Goal: Information Seeking & Learning: Learn about a topic

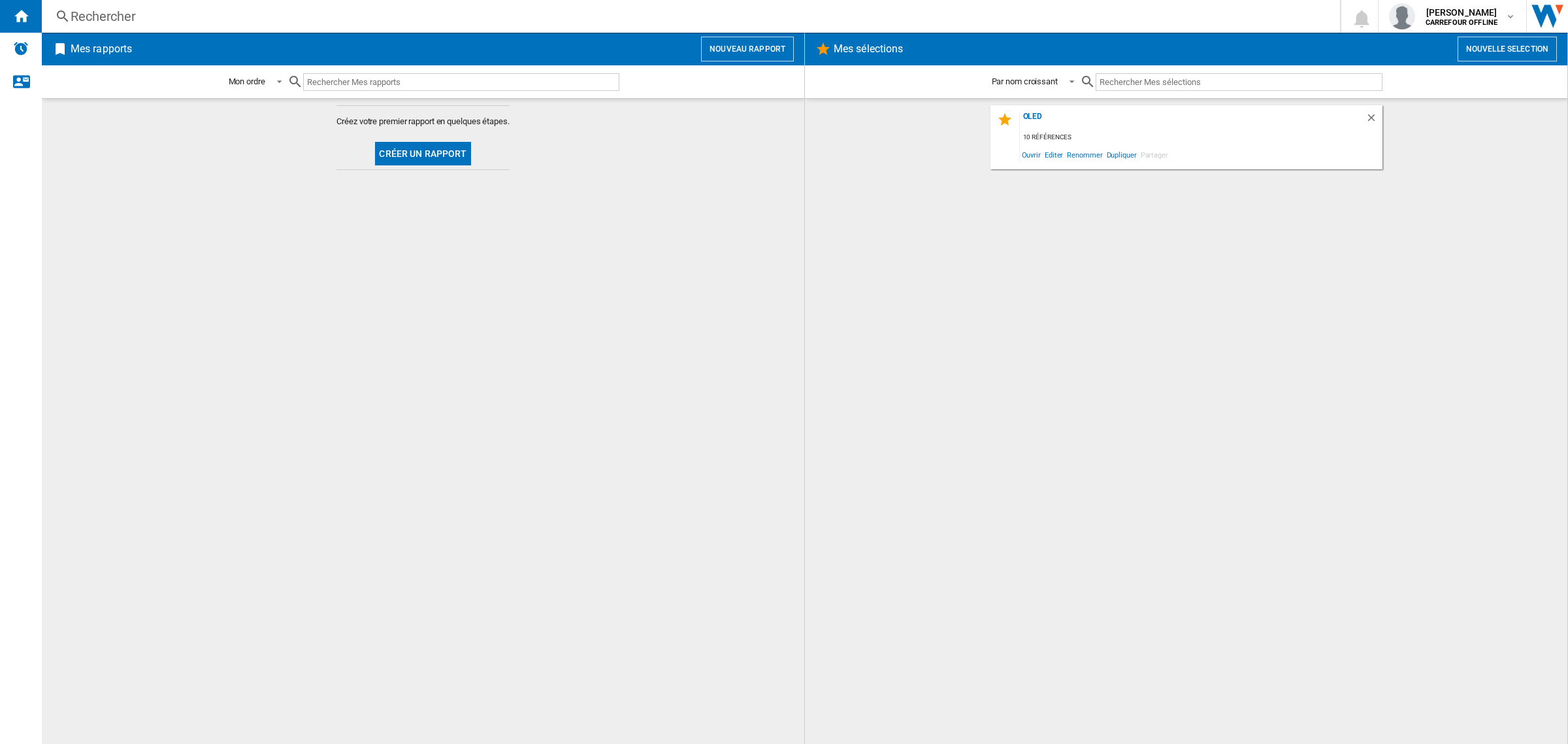
click at [181, 20] on div "Rechercher" at bounding box center [687, 16] width 1235 height 18
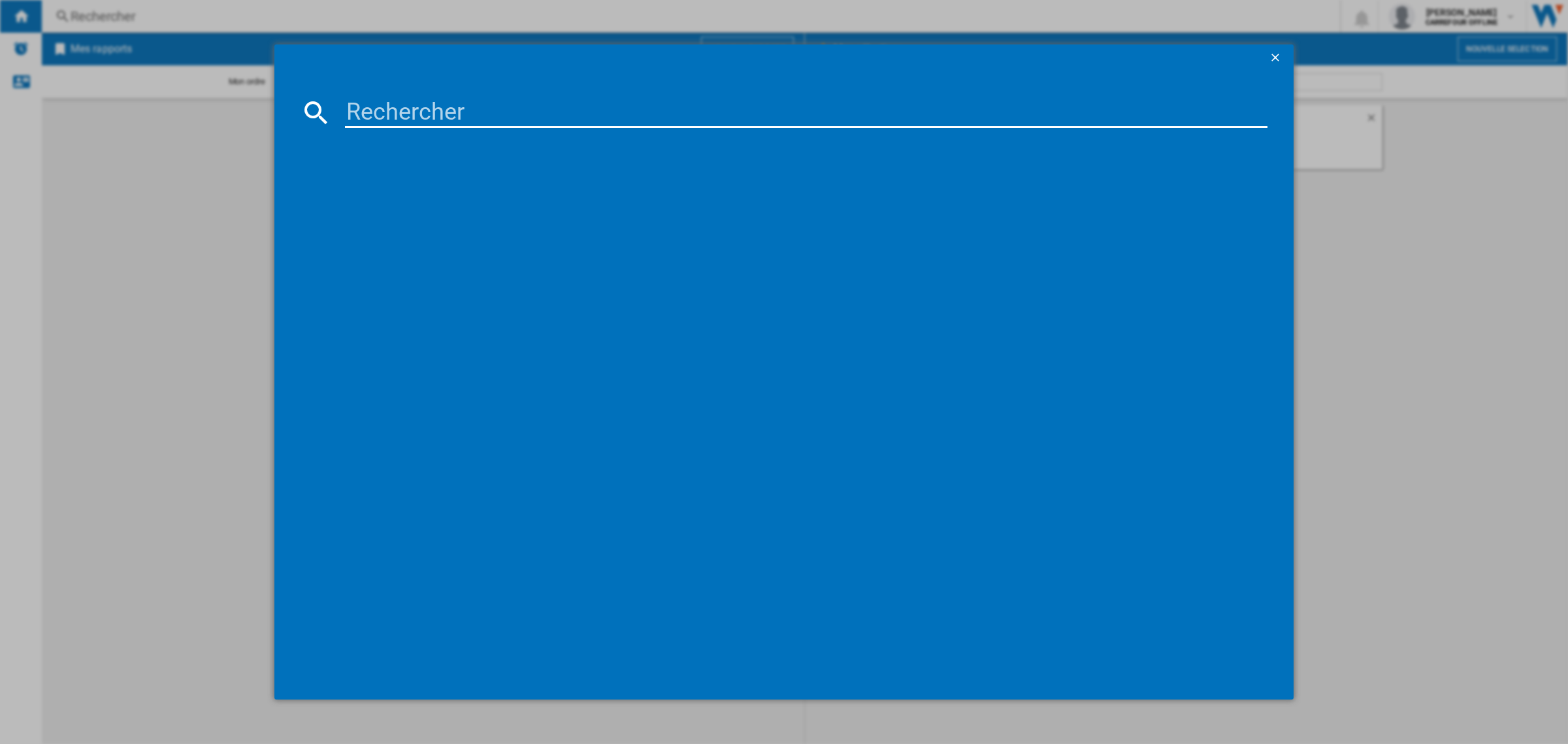
click at [432, 111] on input at bounding box center [806, 112] width 922 height 31
paste input "4210201432593"
type input "4210201432593"
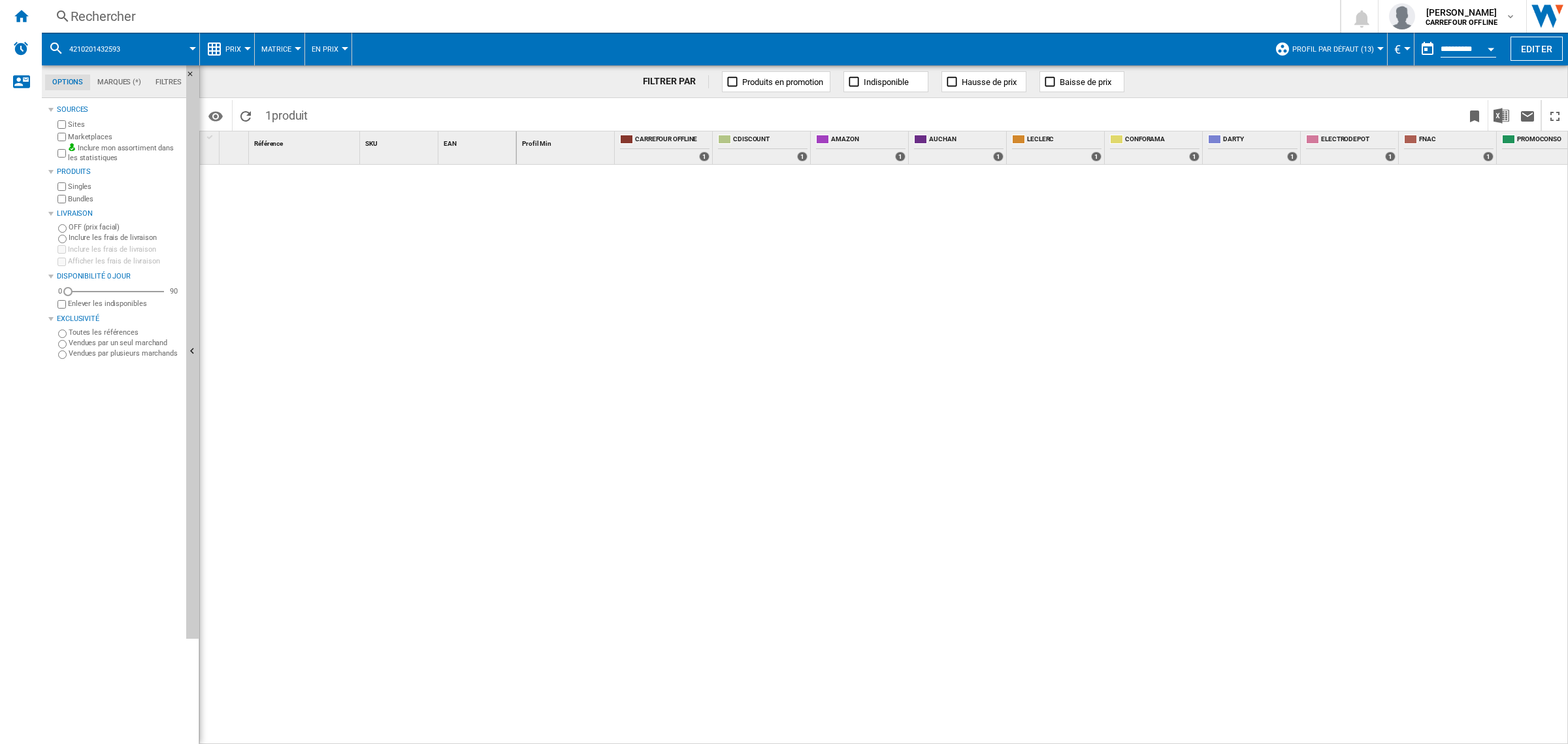
click at [126, 16] on div "Rechercher" at bounding box center [687, 16] width 1235 height 18
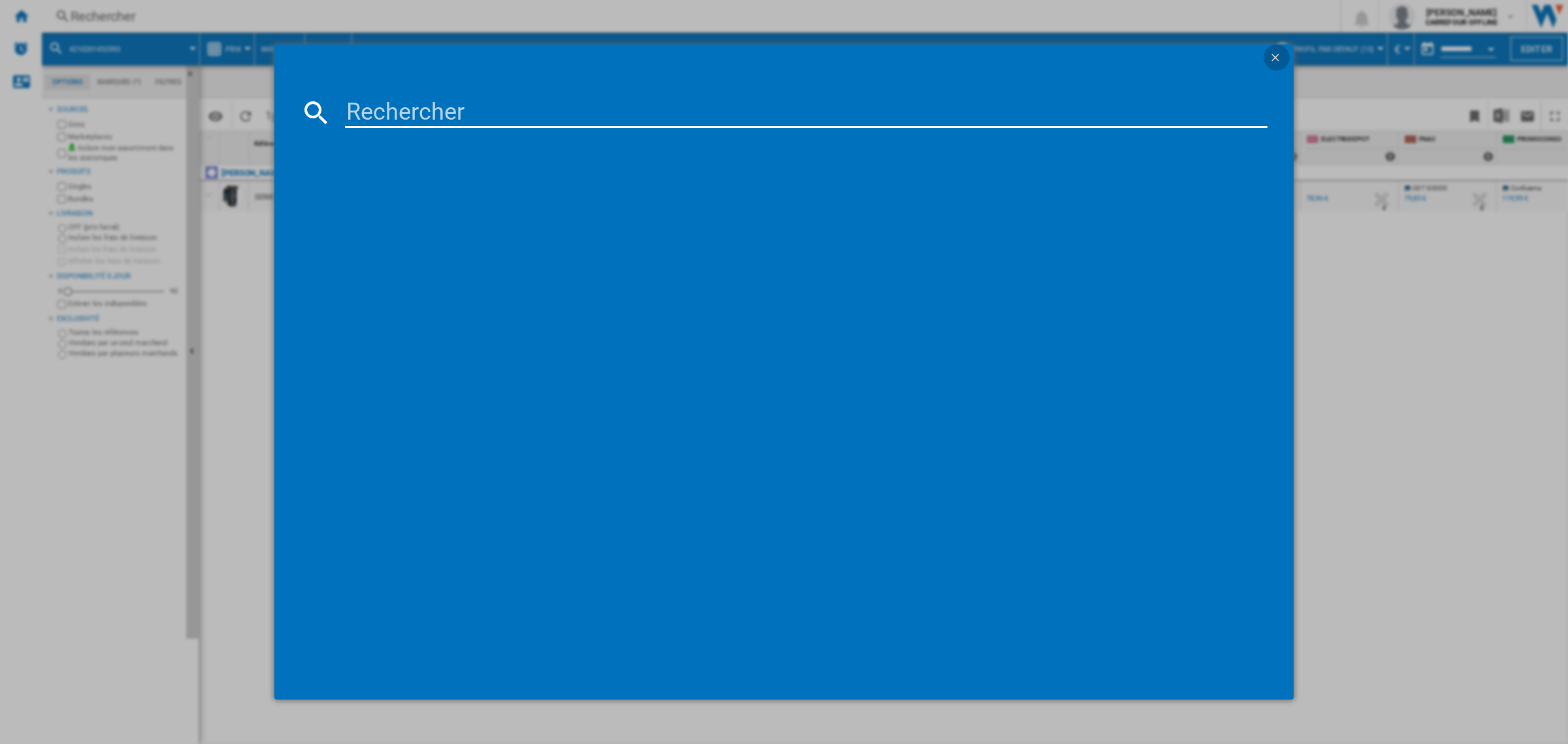
click at [1274, 55] on ng-md-icon "getI18NText('BUTTONS.CLOSE_DIALOG')" at bounding box center [1276, 59] width 15 height 15
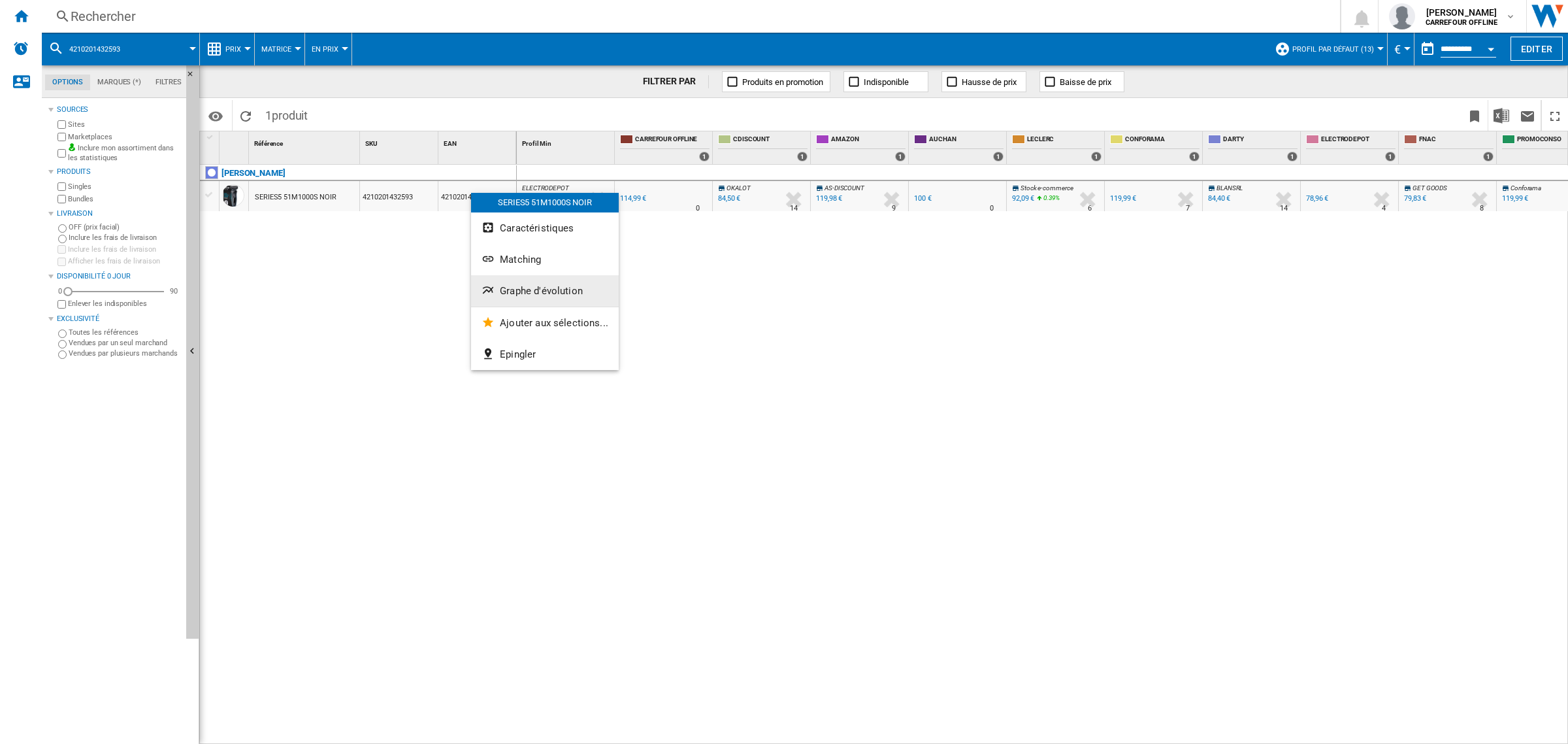
click at [518, 292] on span "Graphe d'évolution" at bounding box center [541, 291] width 83 height 11
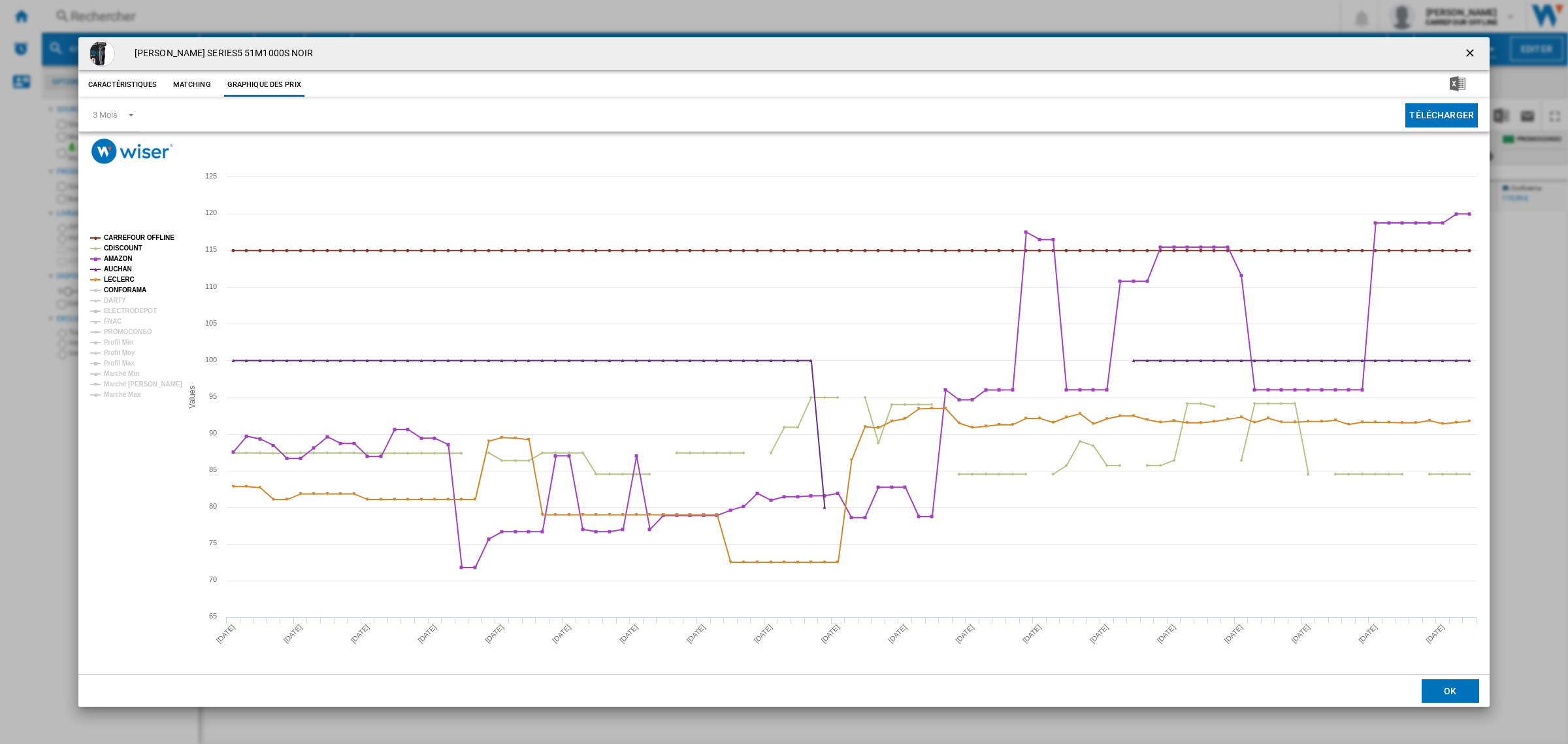
click at [121, 286] on tspan "CONFORAMA" at bounding box center [125, 290] width 43 height 8
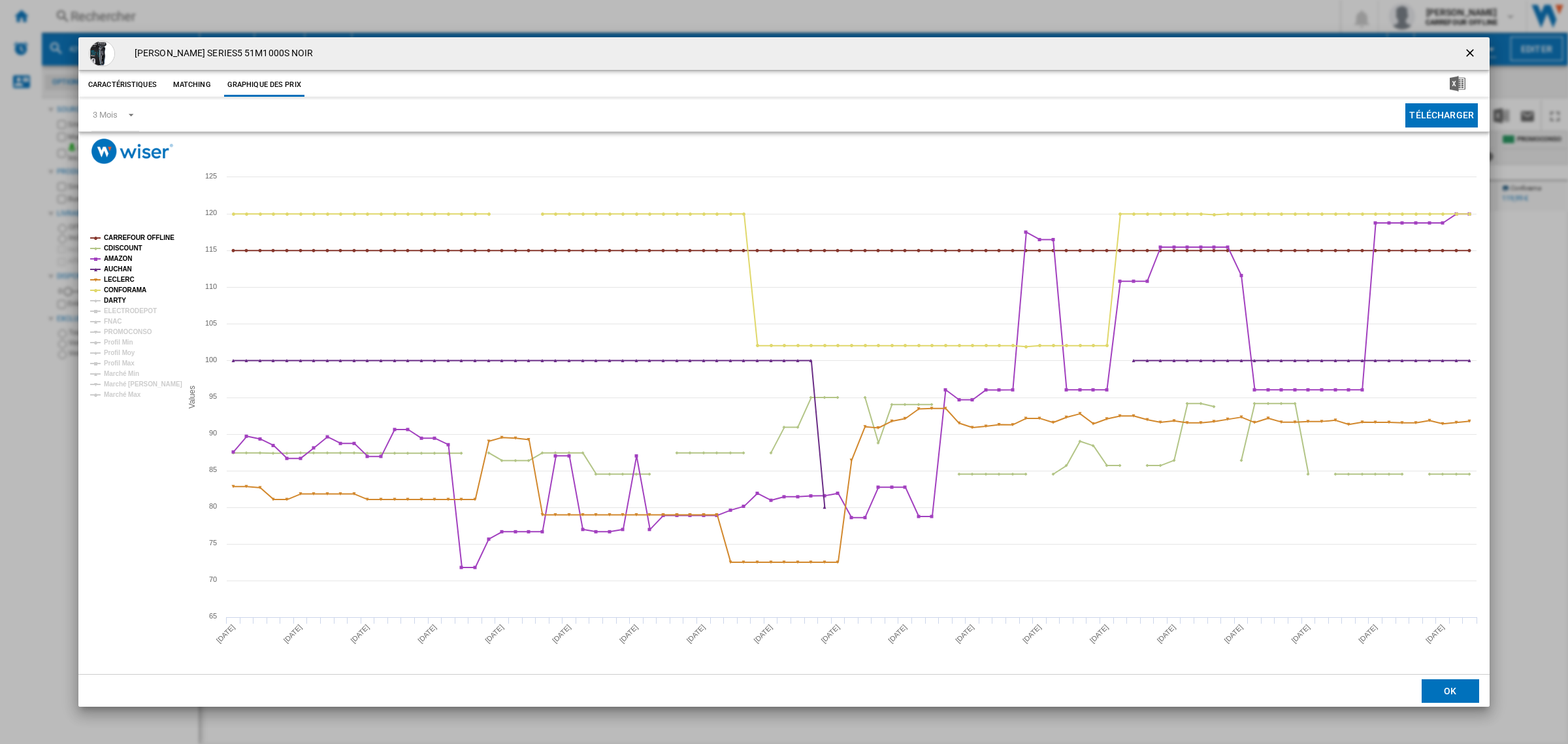
click at [118, 303] on tspan "DARTY" at bounding box center [114, 301] width 22 height 8
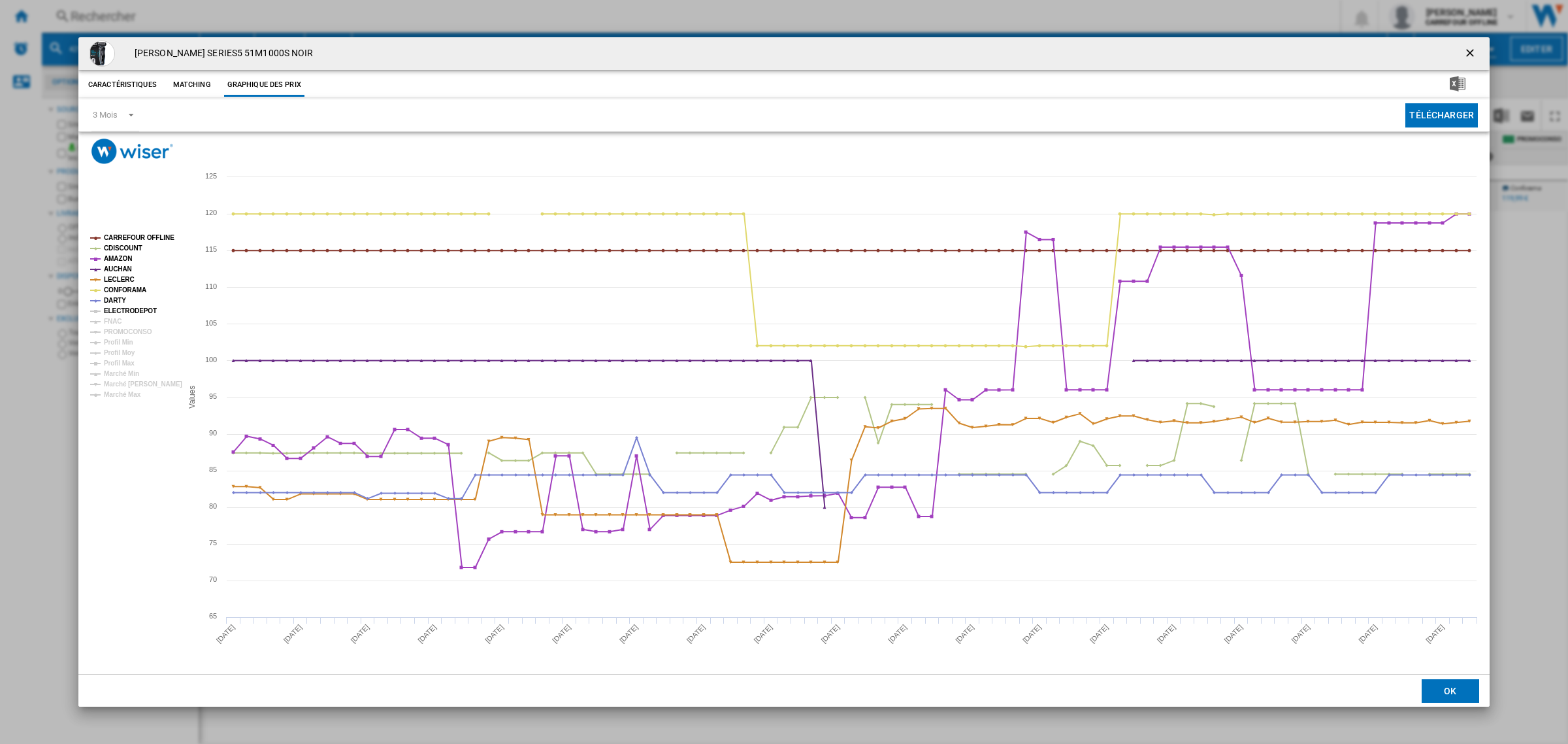
click at [125, 314] on tspan "ELECTRODEPOT" at bounding box center [130, 311] width 53 height 8
click at [119, 321] on tspan "FNAC" at bounding box center [112, 322] width 18 height 8
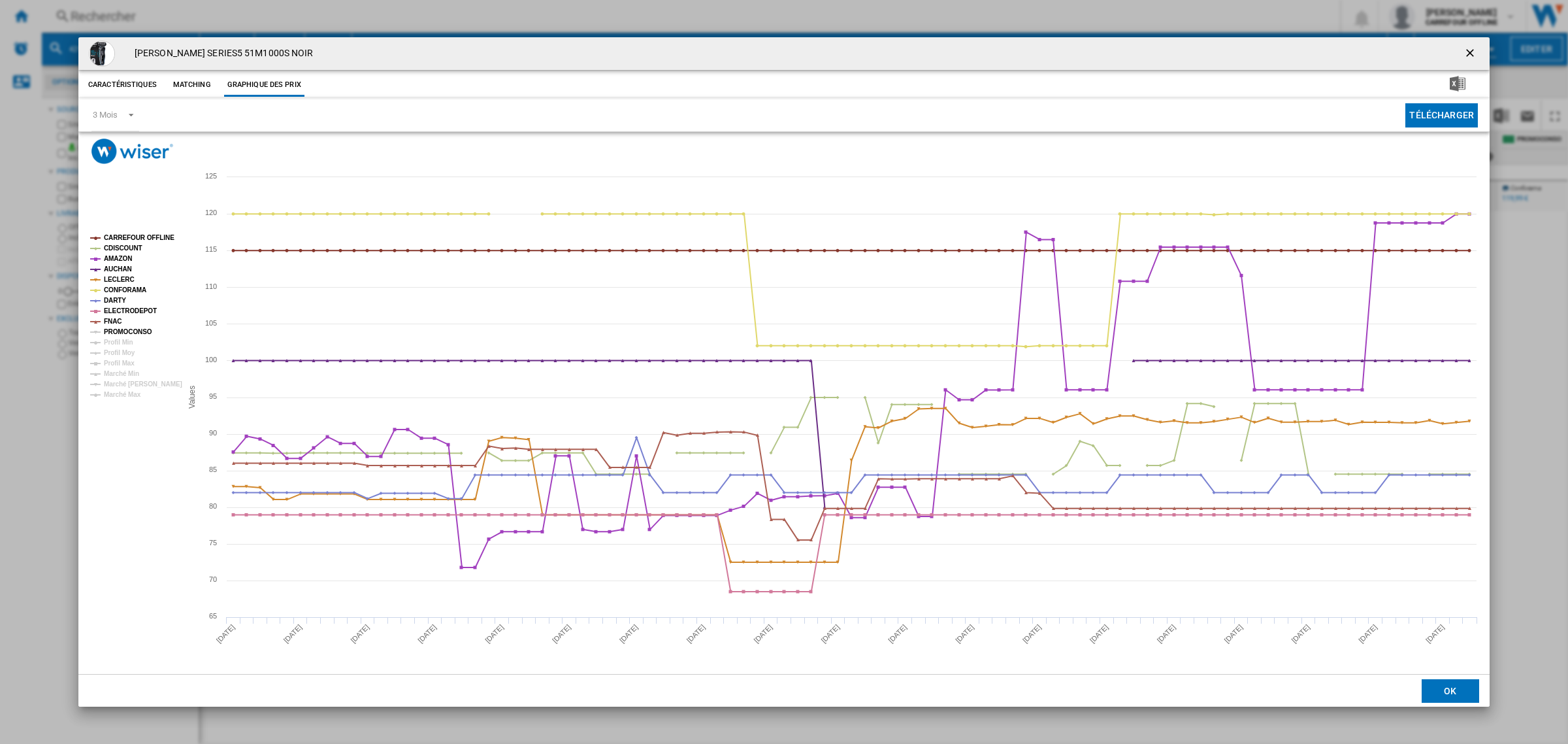
click at [121, 332] on tspan "PROMOCONSO" at bounding box center [127, 332] width 48 height 8
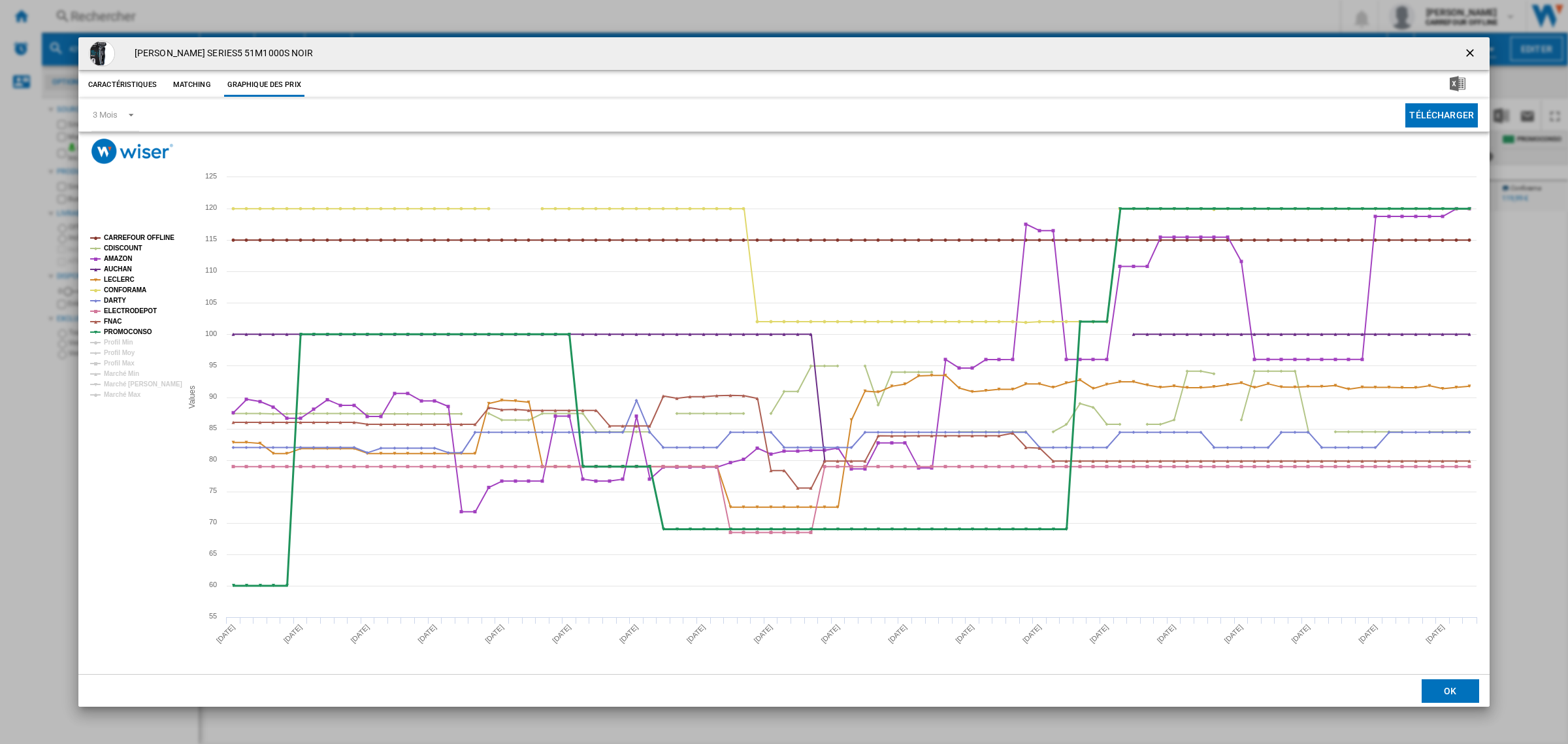
click at [116, 328] on tspan "PROMOCONSO" at bounding box center [127, 332] width 48 height 8
